Goal: Find specific page/section: Find specific page/section

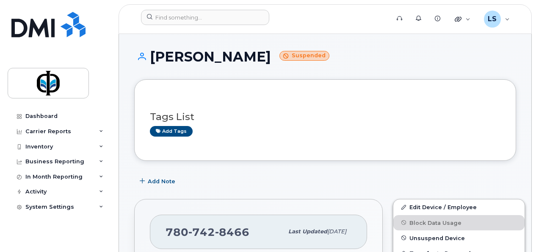
scroll to position [427, 0]
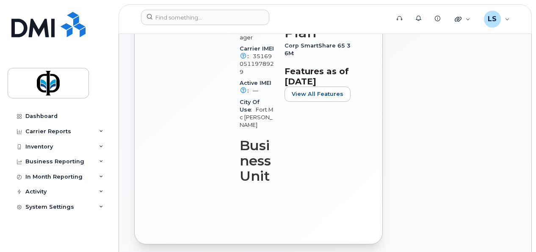
drag, startPoint x: 536, startPoint y: 25, endPoint x: 536, endPoint y: 59, distance: 33.9
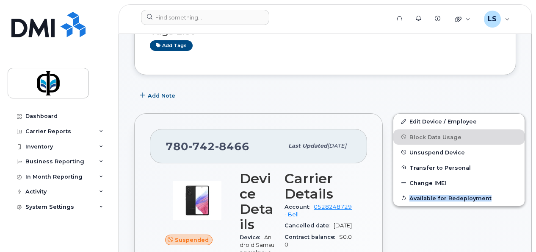
scroll to position [0, 0]
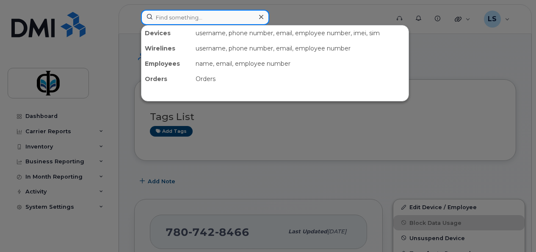
click at [219, 16] on input at bounding box center [205, 17] width 128 height 15
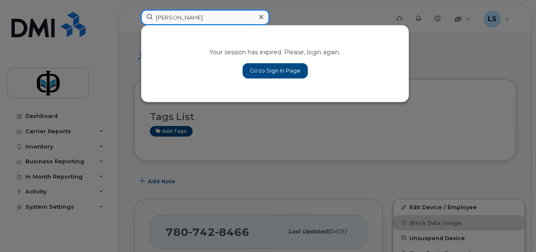
type input "[PERSON_NAME]"
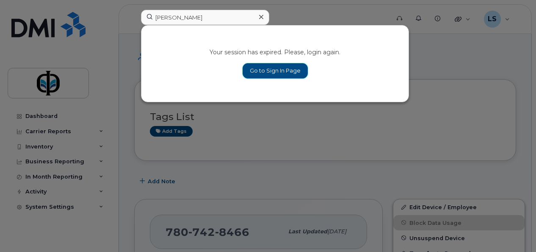
click at [283, 68] on link "Go to Sign In Page" at bounding box center [275, 70] width 65 height 15
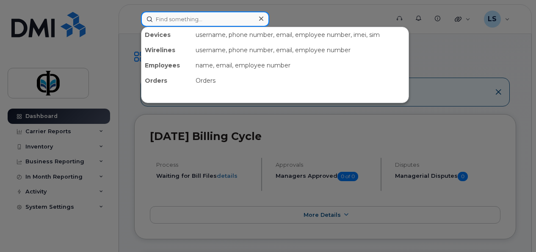
click at [182, 25] on input at bounding box center [205, 18] width 128 height 15
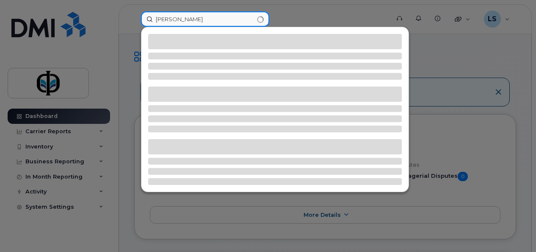
type input "andrew"
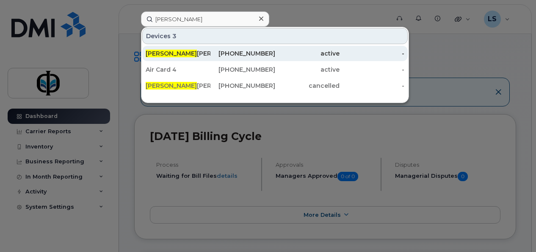
click at [340, 49] on div "active" at bounding box center [372, 53] width 65 height 15
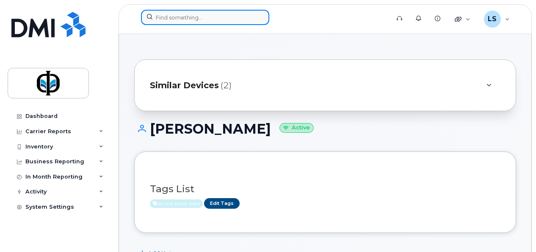
click at [185, 14] on input at bounding box center [205, 17] width 128 height 15
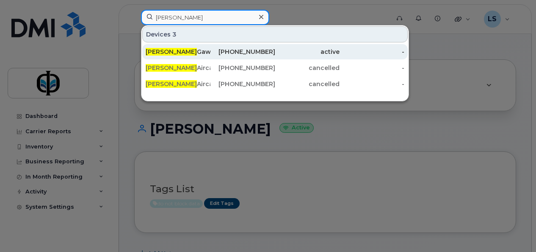
type input "[PERSON_NAME]"
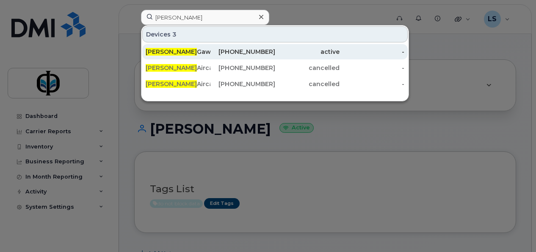
click at [194, 51] on div "[PERSON_NAME]" at bounding box center [178, 51] width 65 height 8
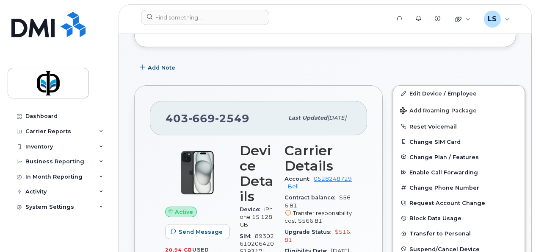
scroll to position [110, 0]
